Goal: Task Accomplishment & Management: Manage account settings

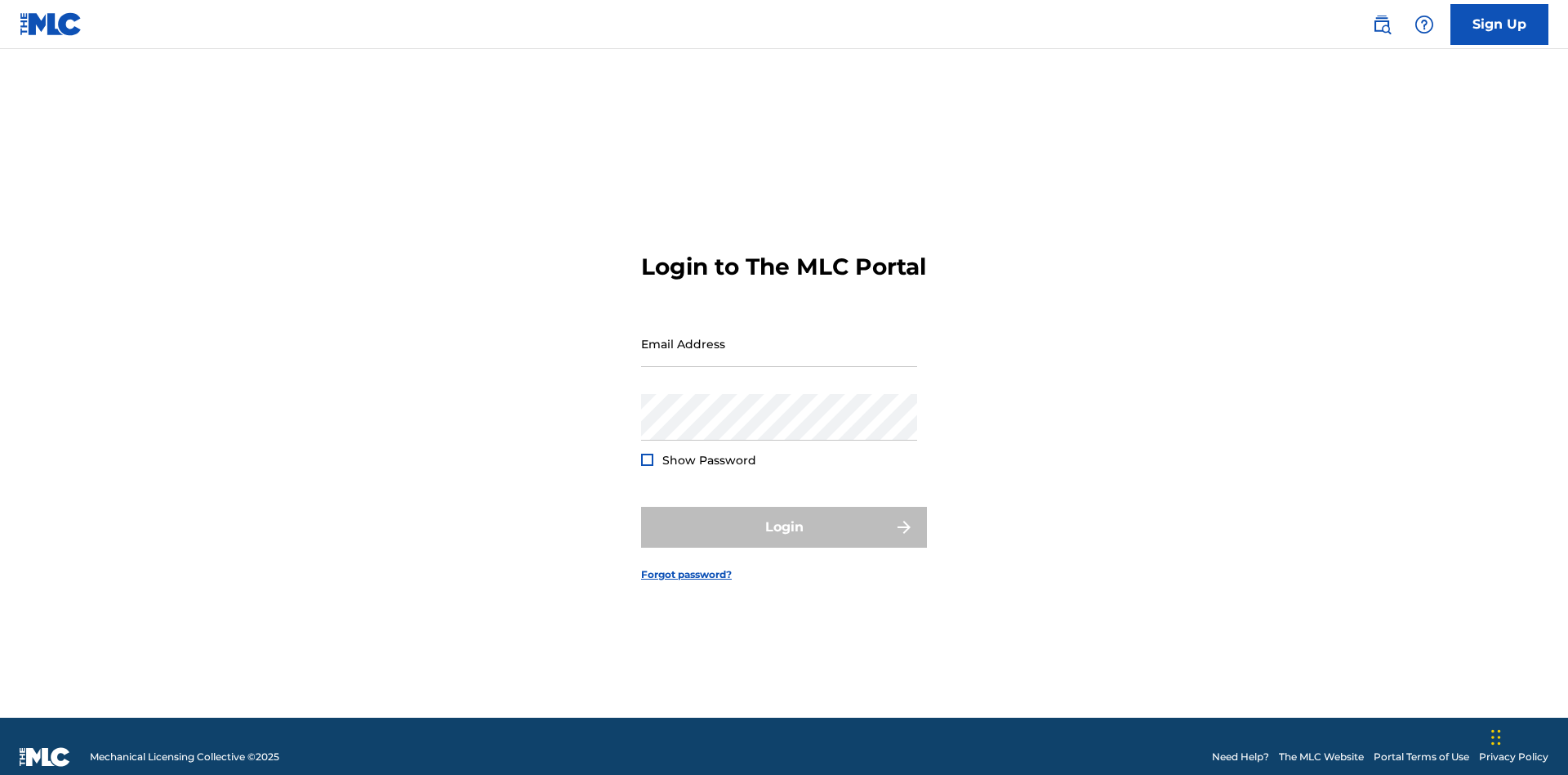
scroll to position [21, 0]
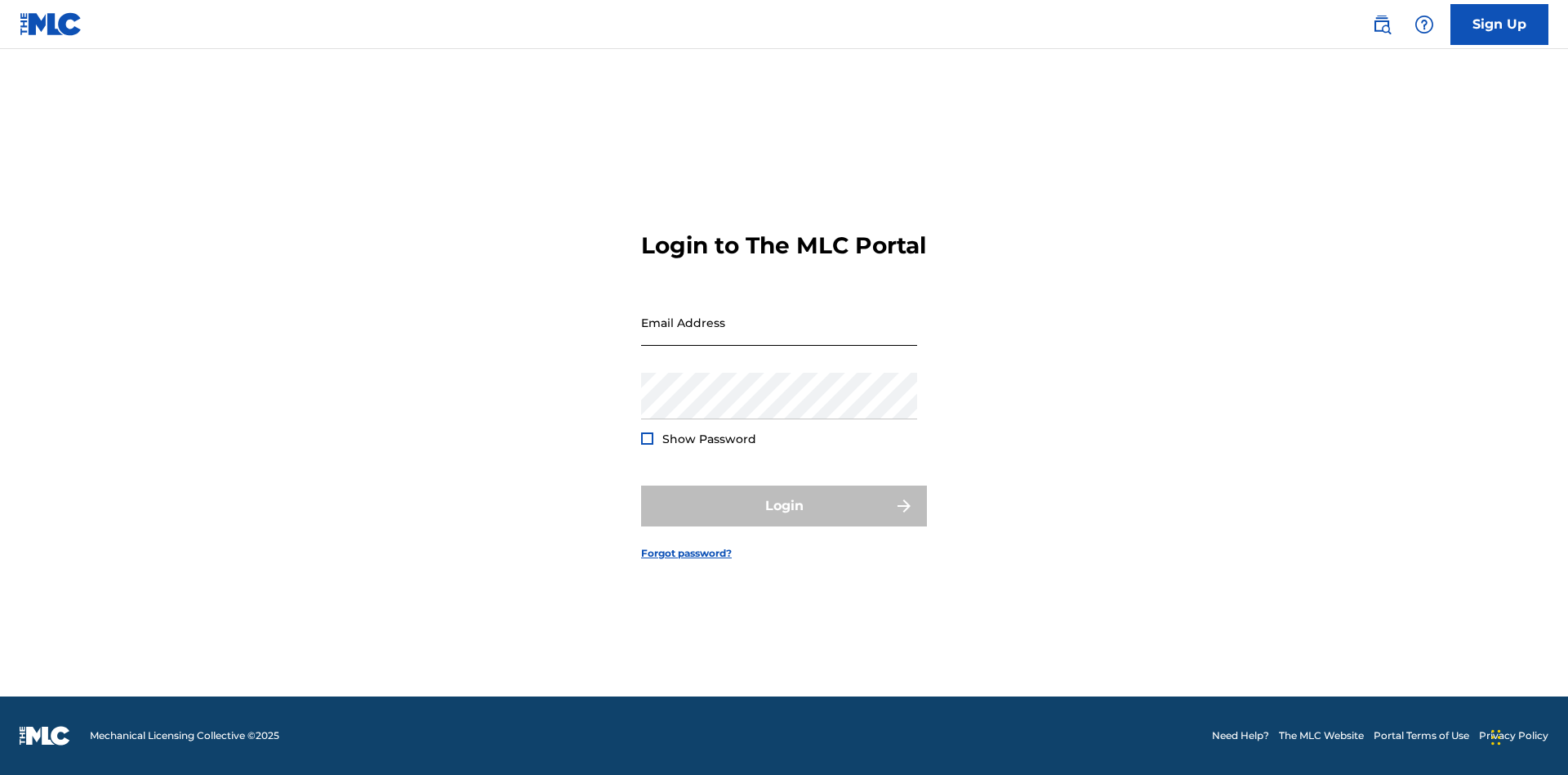
click at [779, 336] on input "Email Address" at bounding box center [780, 322] width 276 height 47
type input "[EMAIL_ADDRESS][DOMAIN_NAME]"
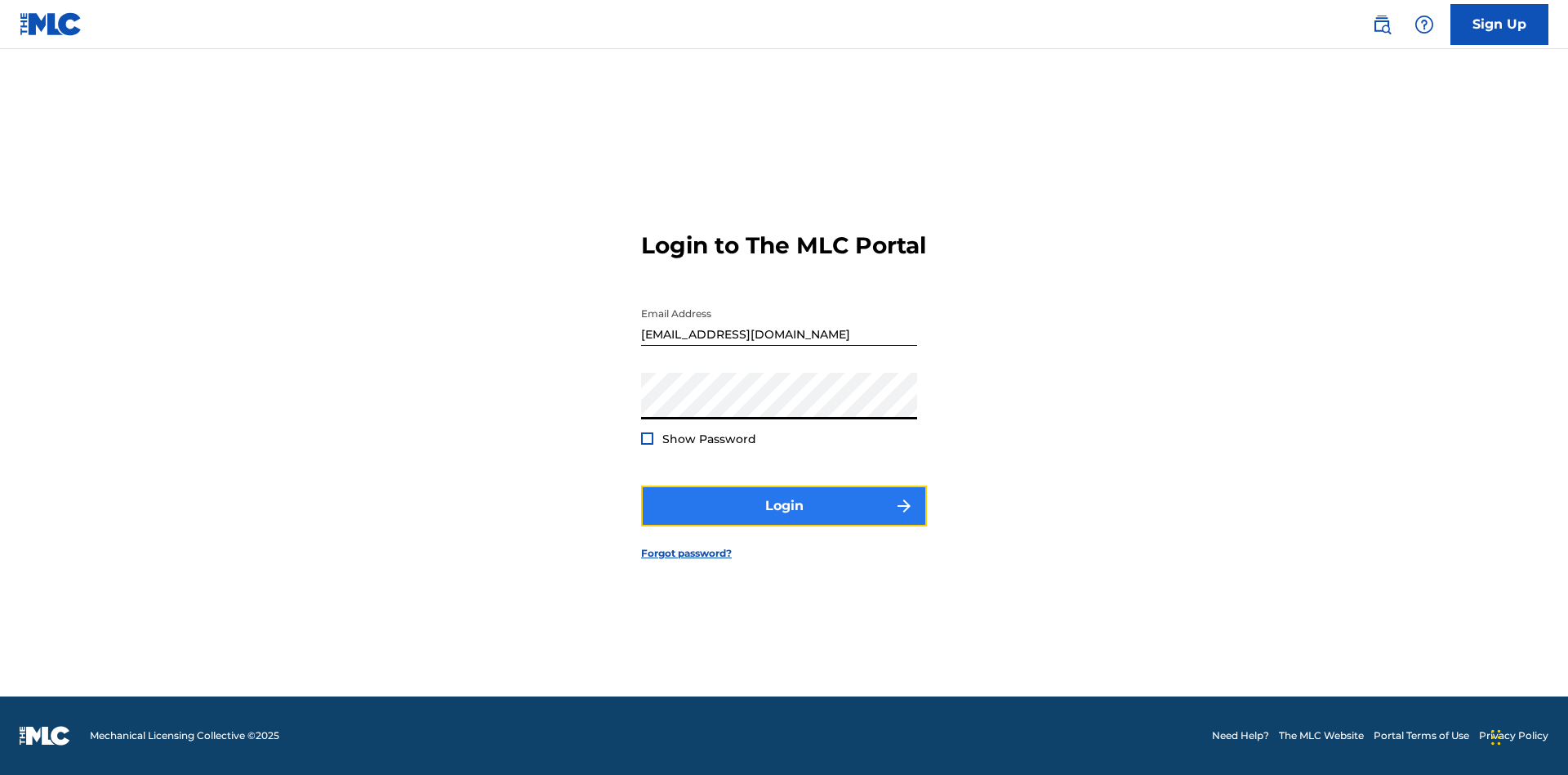
click at [784, 519] on button "Login" at bounding box center [784, 505] width 285 height 41
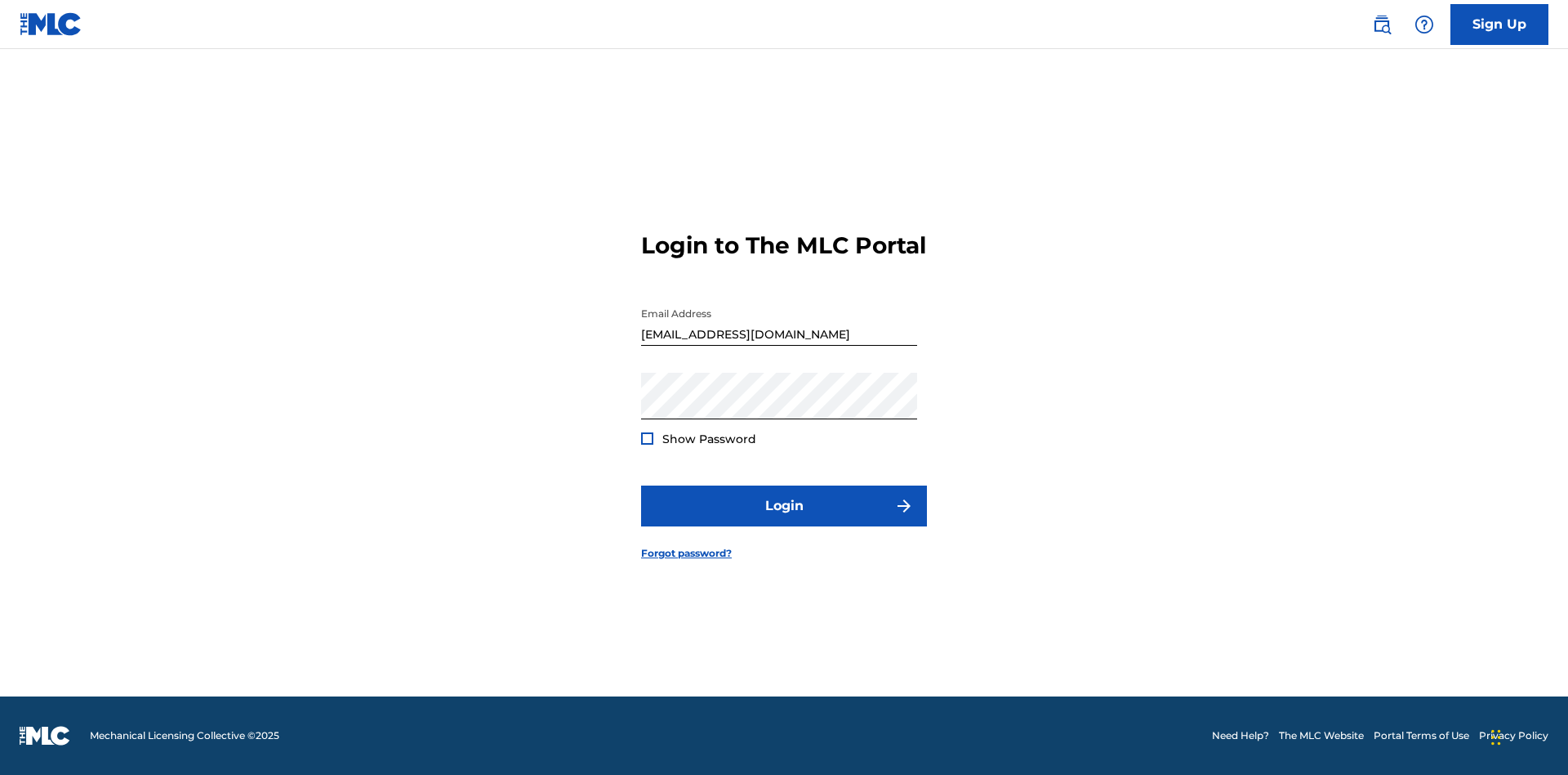
click at [779, 336] on input "[EMAIL_ADDRESS][DOMAIN_NAME]" at bounding box center [780, 322] width 276 height 47
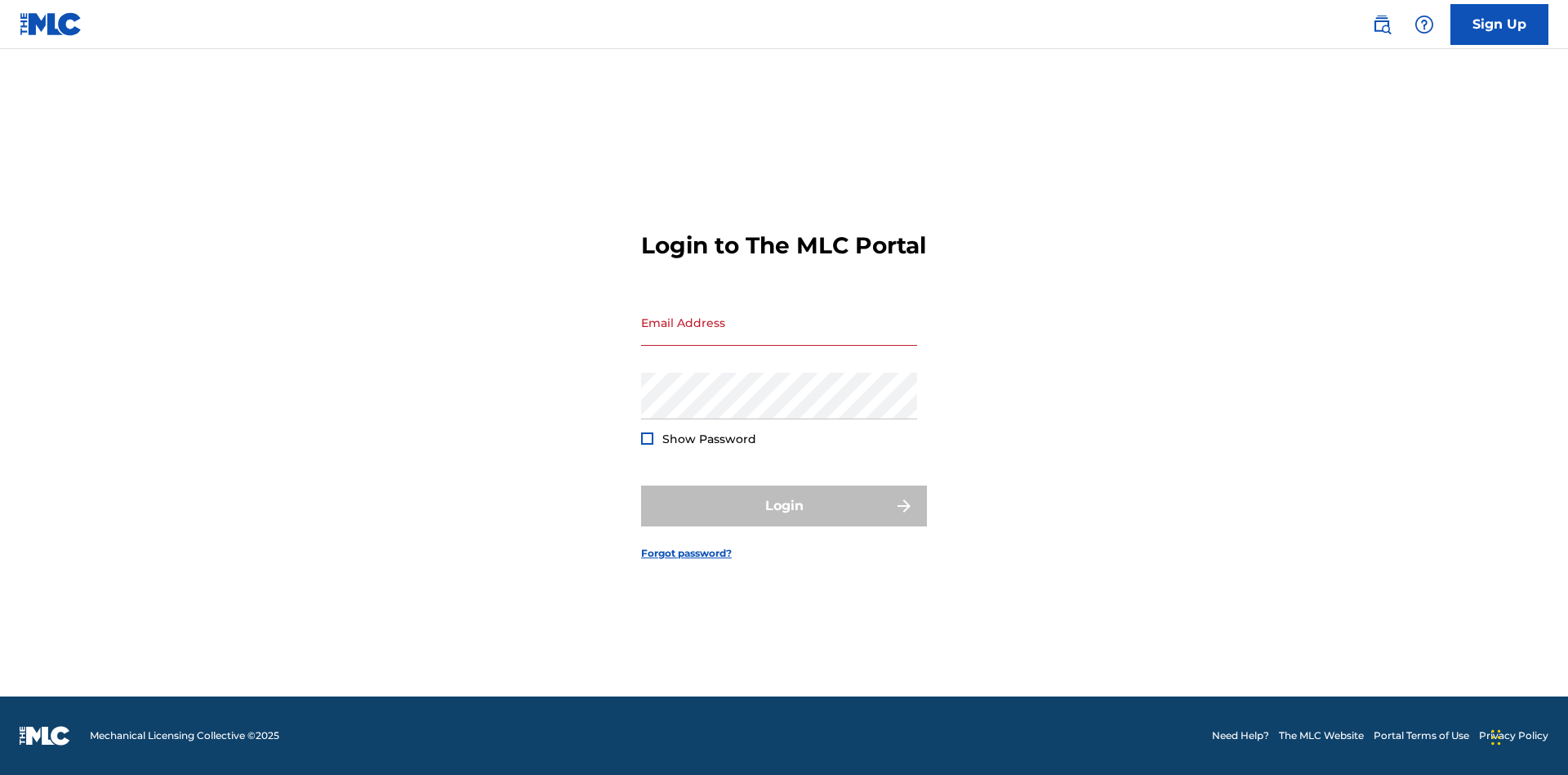
click at [779, 336] on input "Email Address" at bounding box center [780, 322] width 276 height 47
type input "[EMAIL_ADDRESS][DOMAIN_NAME]"
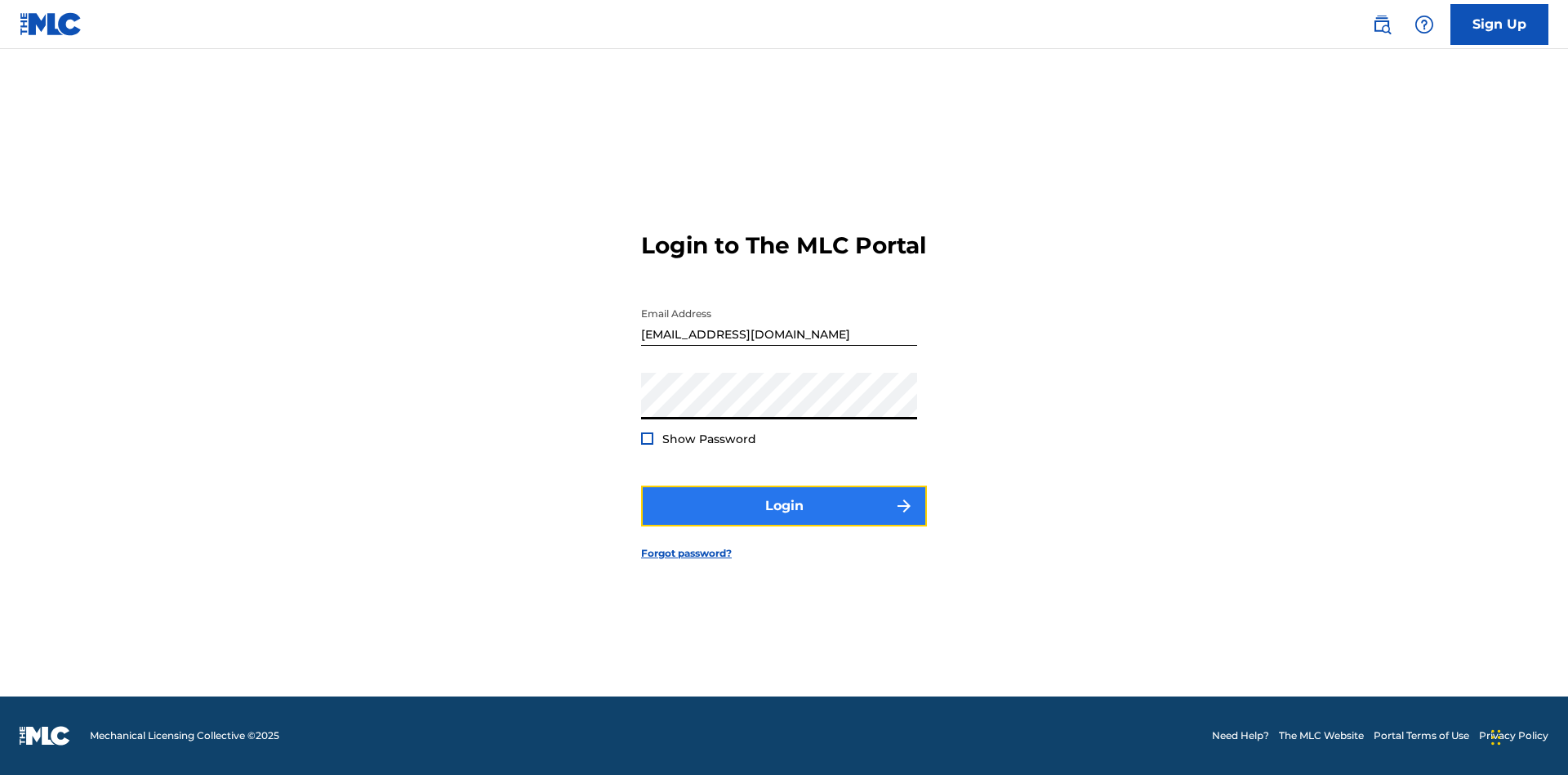
click at [784, 519] on button "Login" at bounding box center [784, 505] width 285 height 41
